Goal: Information Seeking & Learning: Understand process/instructions

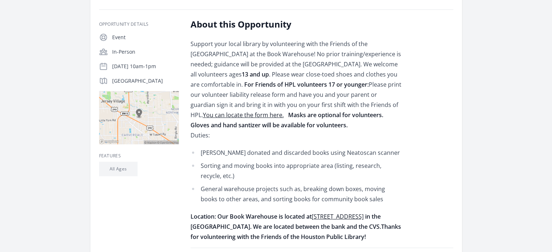
scroll to position [114, 0]
click at [206, 115] on link "You can locate the form here." at bounding box center [243, 116] width 81 height 8
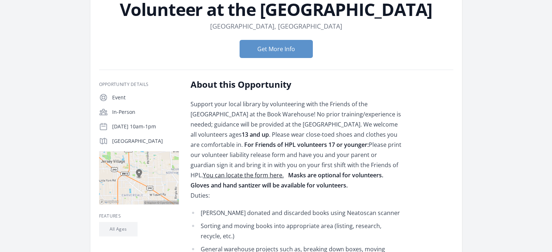
scroll to position [0, 0]
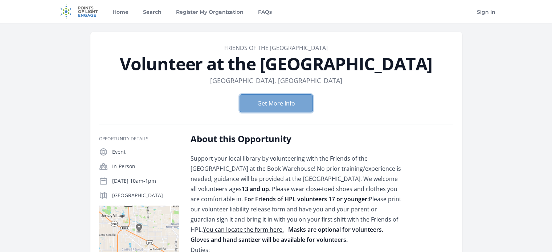
click at [283, 103] on button "Get More Info" at bounding box center [276, 103] width 73 height 18
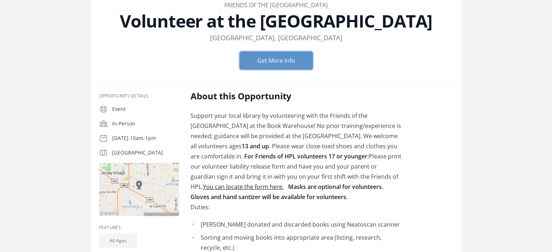
scroll to position [45, 0]
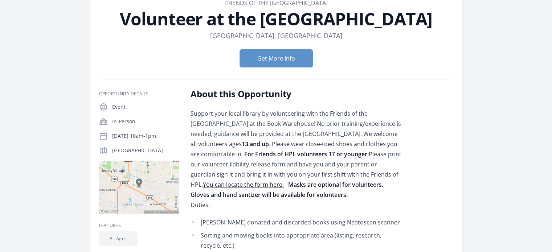
click at [293, 164] on span "For Friends of HPL volunteers 17 or younger: Please print our volunteer liabili…" at bounding box center [296, 169] width 211 height 39
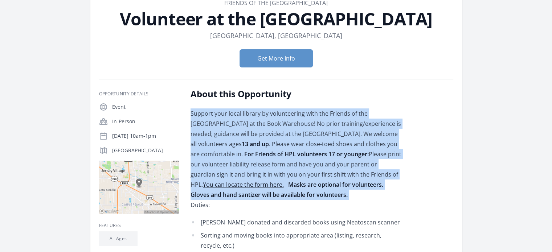
click at [293, 164] on span "For Friends of HPL volunteers 17 or younger: Please print our volunteer liabili…" at bounding box center [296, 169] width 211 height 39
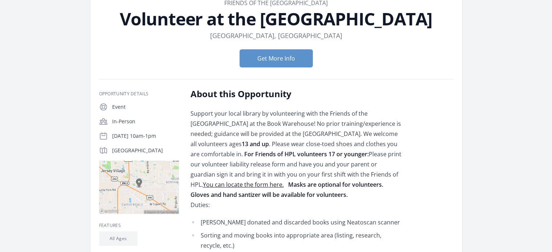
click at [294, 190] on div "Support your local library by volunteering with the Friends of the [GEOGRAPHIC_…" at bounding box center [297, 210] width 212 height 203
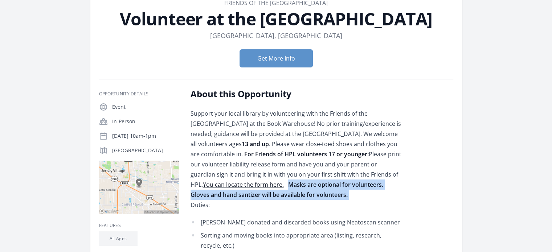
click at [294, 190] on div "Support your local library by volunteering with the Friends of the [GEOGRAPHIC_…" at bounding box center [297, 210] width 212 height 203
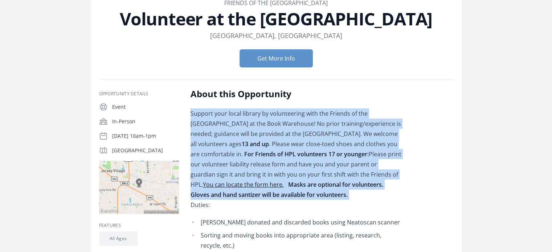
click at [294, 190] on div "Support your local library by volunteering with the Friends of the [GEOGRAPHIC_…" at bounding box center [297, 210] width 212 height 203
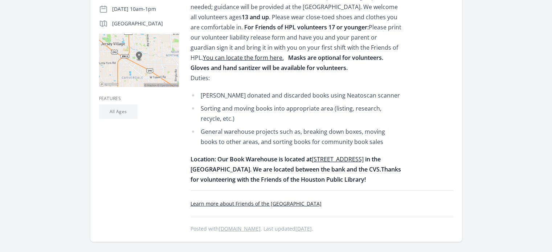
scroll to position [173, 0]
click at [344, 157] on span "[STREET_ADDRESS]" at bounding box center [338, 159] width 52 height 8
